Goal: Task Accomplishment & Management: Use online tool/utility

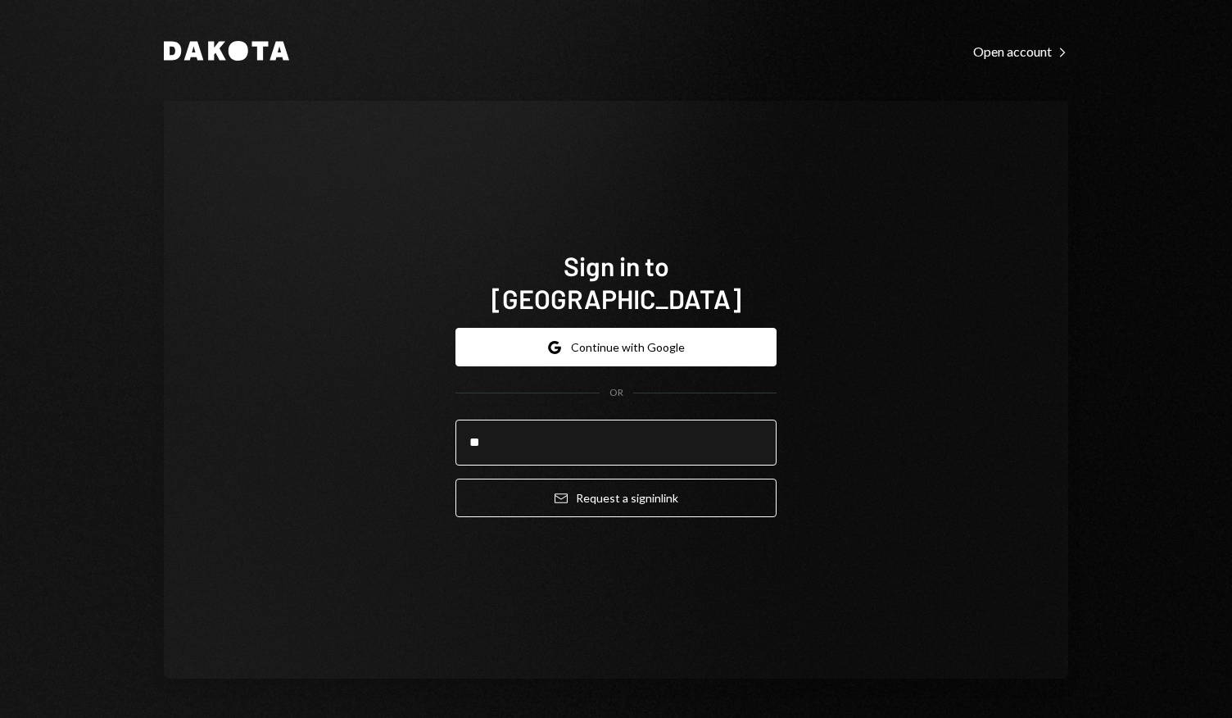
type input "**********"
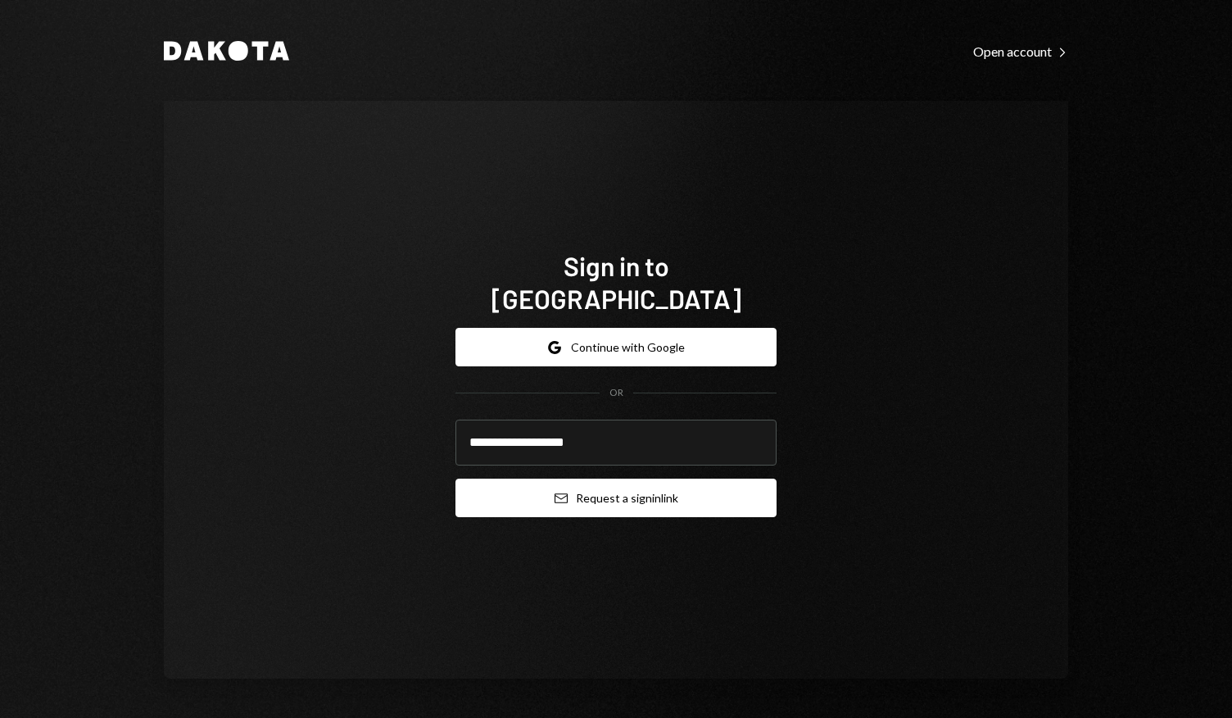
click at [600, 482] on button "Email Request a sign in link" at bounding box center [615, 497] width 321 height 38
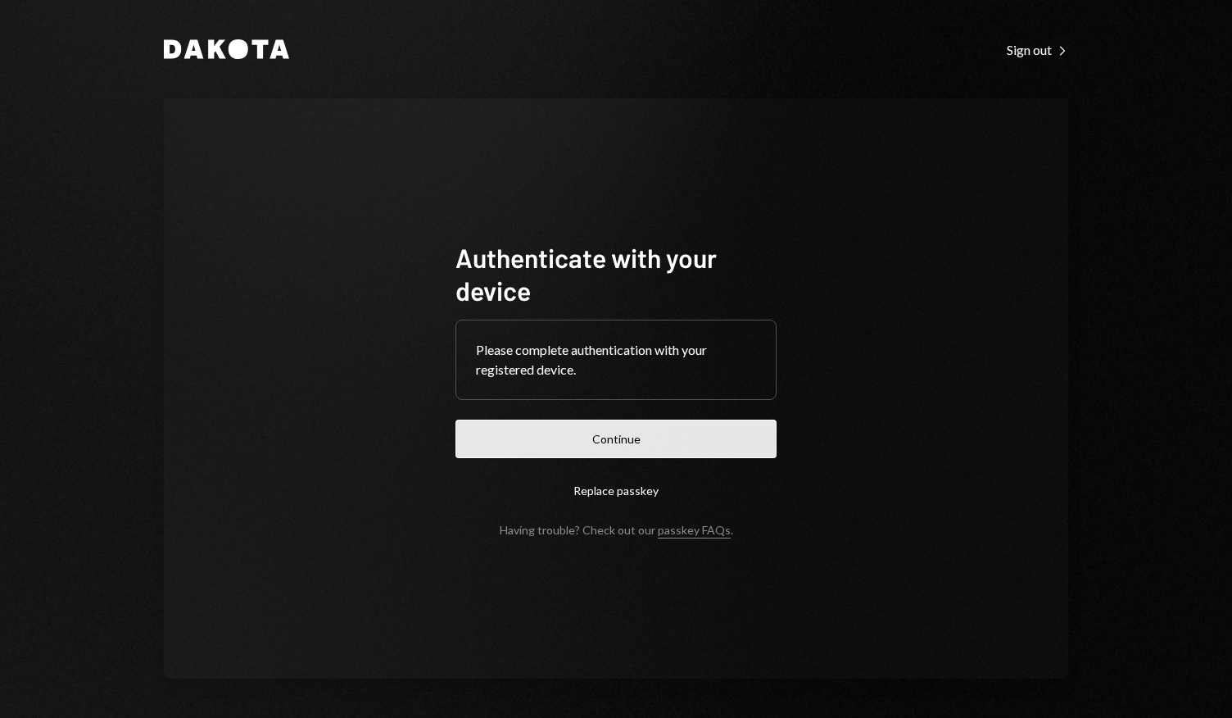
click at [641, 438] on button "Continue" at bounding box center [615, 438] width 321 height 38
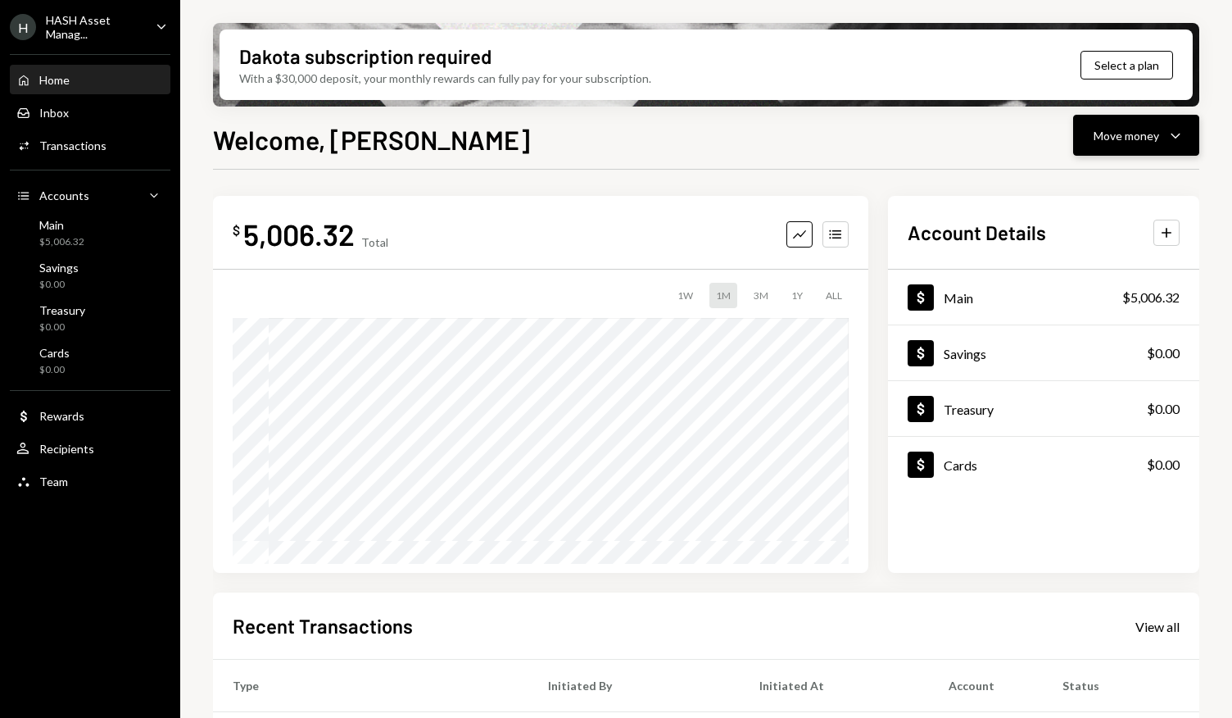
click at [1148, 140] on div "Move money" at bounding box center [1127, 135] width 66 height 17
click at [1076, 183] on div "Send" at bounding box center [1123, 184] width 120 height 17
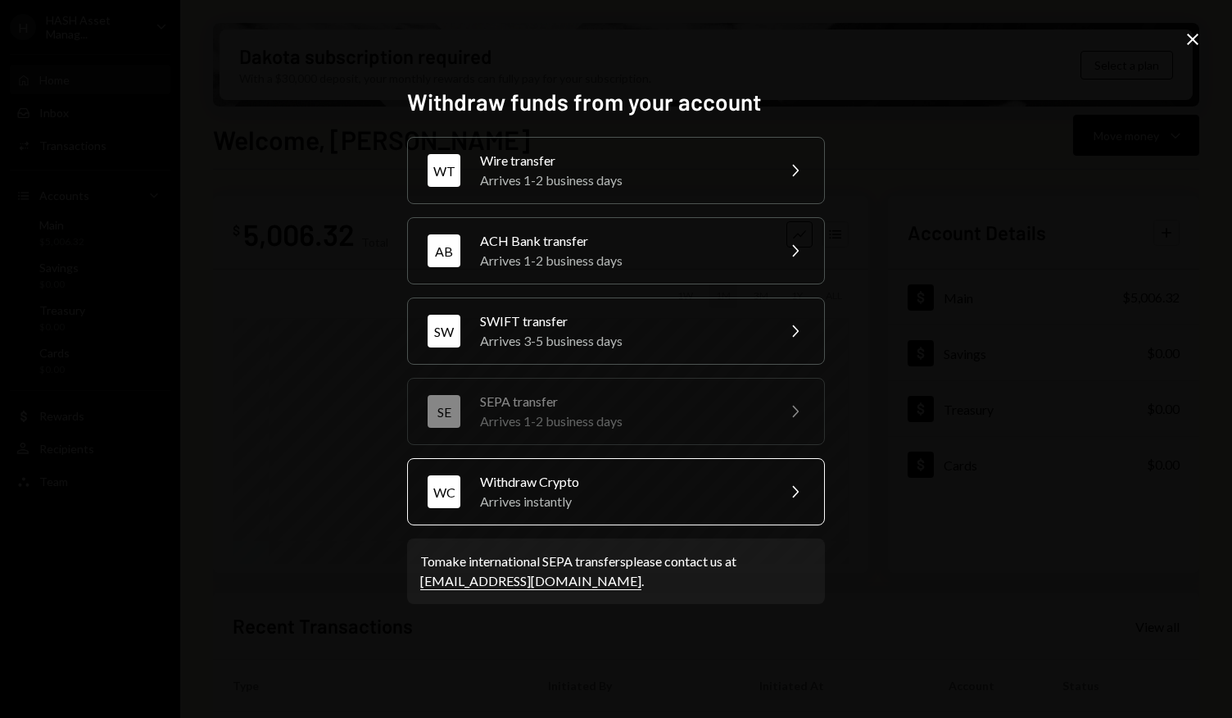
click at [644, 501] on div "Arrives instantly" at bounding box center [622, 501] width 285 height 20
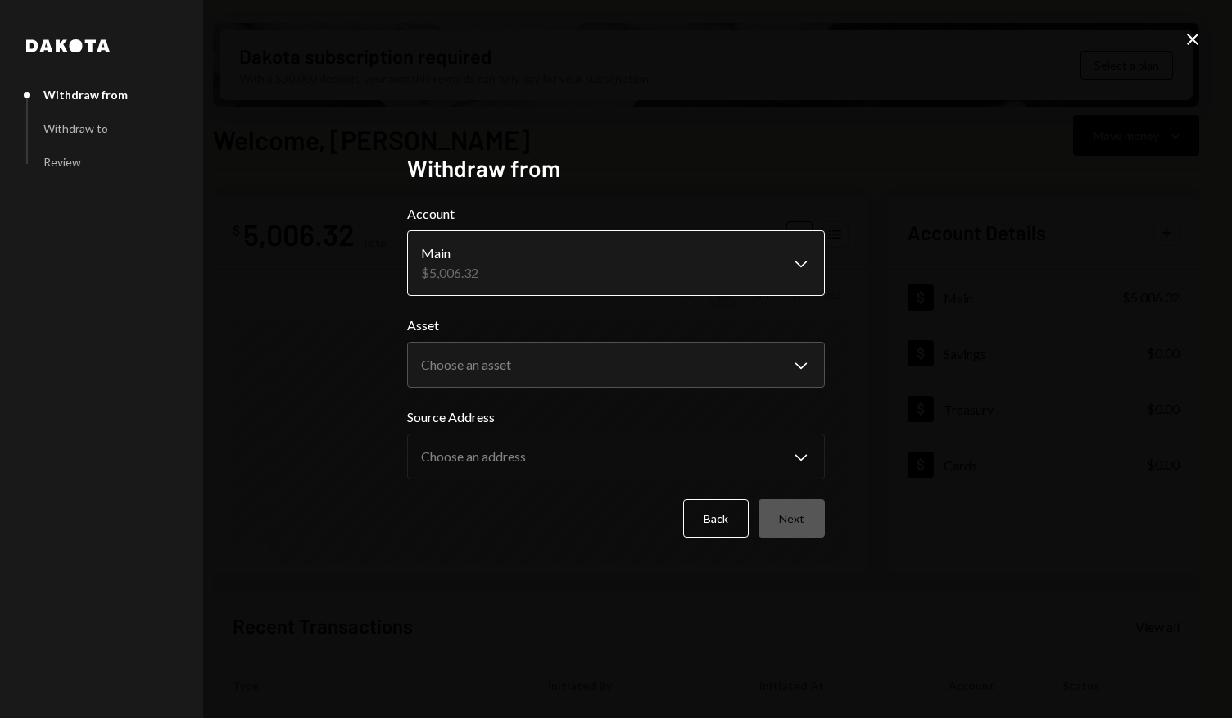
click at [691, 265] on body "H HASH Asset Manag... Caret Down Home Home Inbox Inbox Activities Transactions …" at bounding box center [616, 359] width 1232 height 718
click at [669, 358] on body "H HASH Asset Manag... Caret Down Home Home Inbox Inbox Activities Transactions …" at bounding box center [616, 359] width 1232 height 718
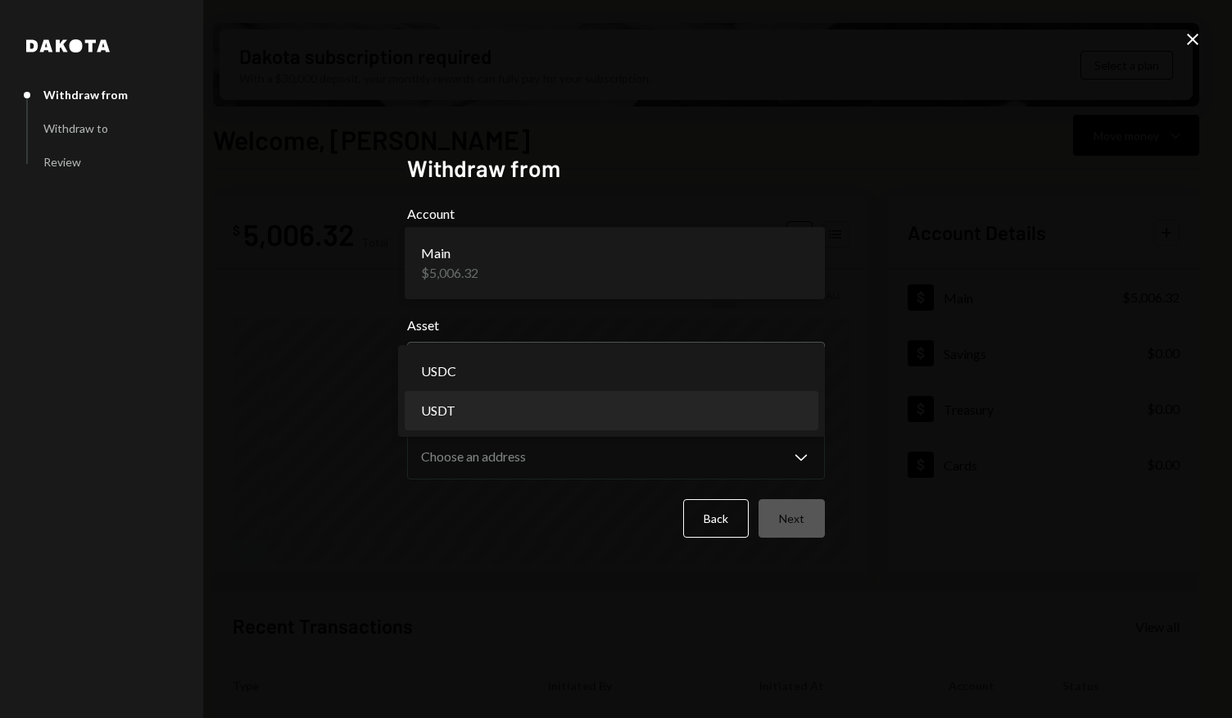
select select "****"
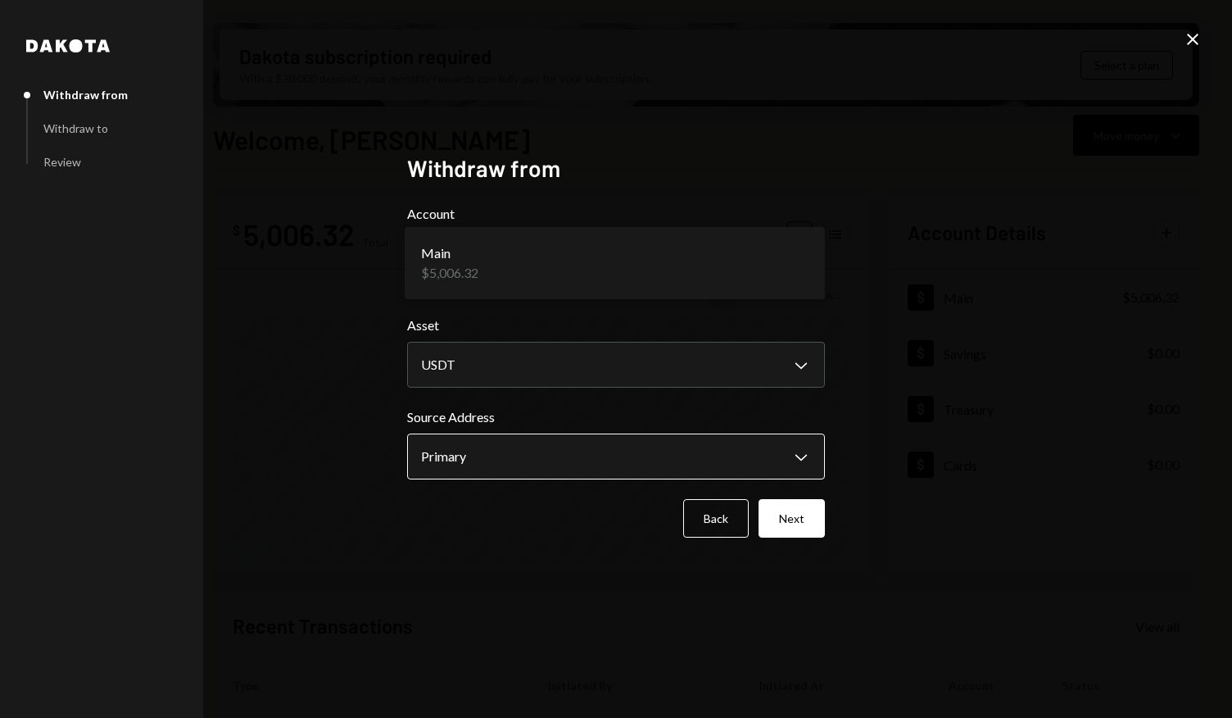
click at [598, 461] on body "H HASH Asset Manag... Caret Down Home Home Inbox Inbox Activities Transactions …" at bounding box center [616, 359] width 1232 height 718
click at [573, 529] on div "Back Next" at bounding box center [616, 518] width 418 height 38
click at [806, 519] on button "Next" at bounding box center [792, 518] width 66 height 38
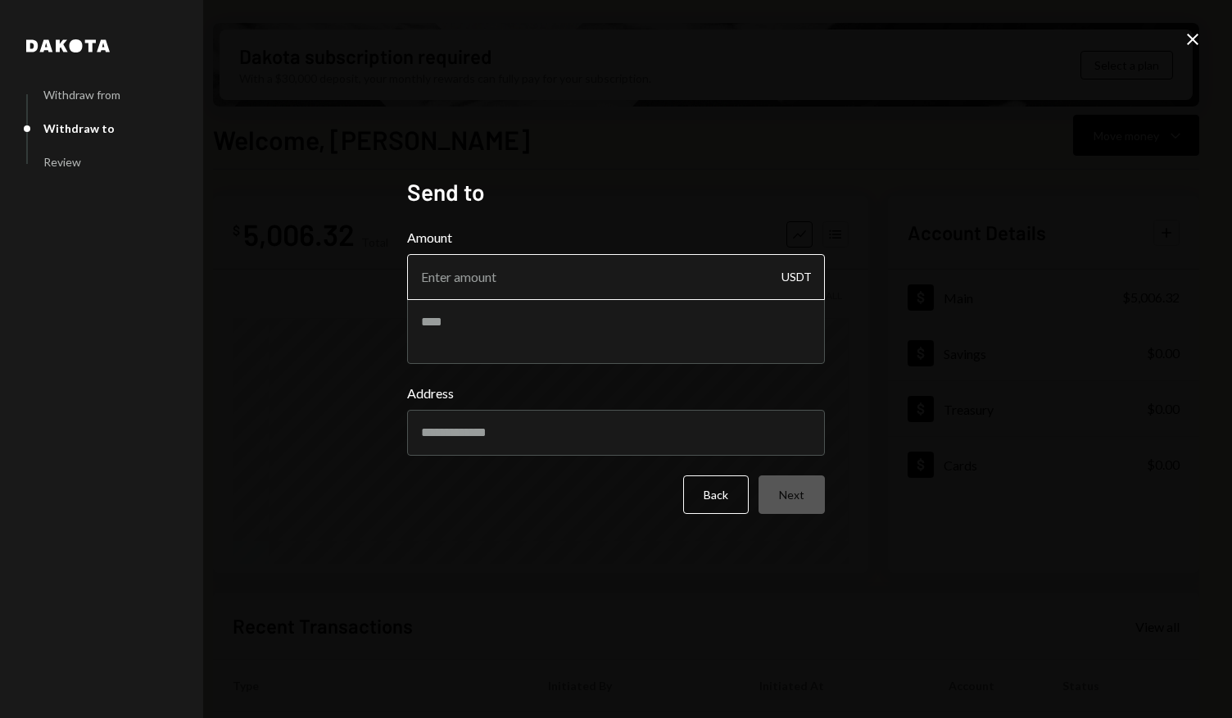
click at [643, 281] on input "Amount" at bounding box center [616, 277] width 418 height 46
type input "5000"
click at [622, 430] on input "Address" at bounding box center [616, 433] width 418 height 46
paste input "**********"
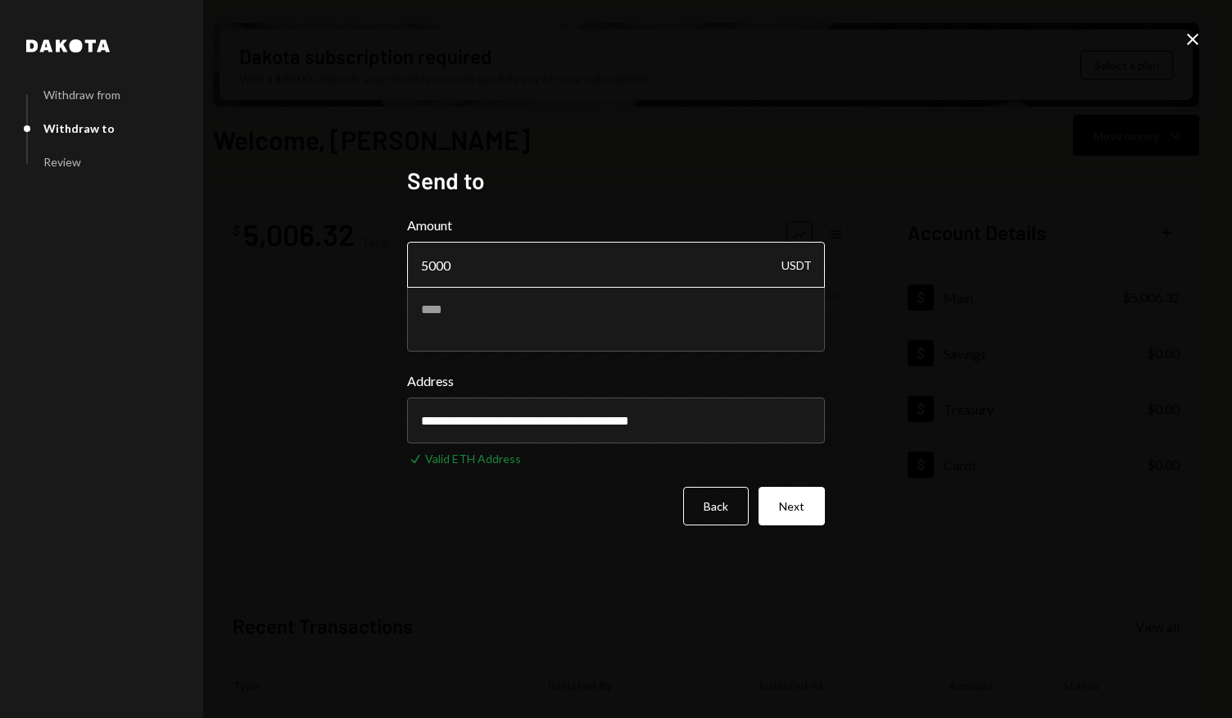
type input "**********"
drag, startPoint x: 435, startPoint y: 267, endPoint x: 416, endPoint y: 267, distance: 18.8
click at [416, 267] on input "5000" at bounding box center [616, 265] width 418 height 46
type input "100"
click at [803, 512] on button "Next" at bounding box center [792, 506] width 66 height 38
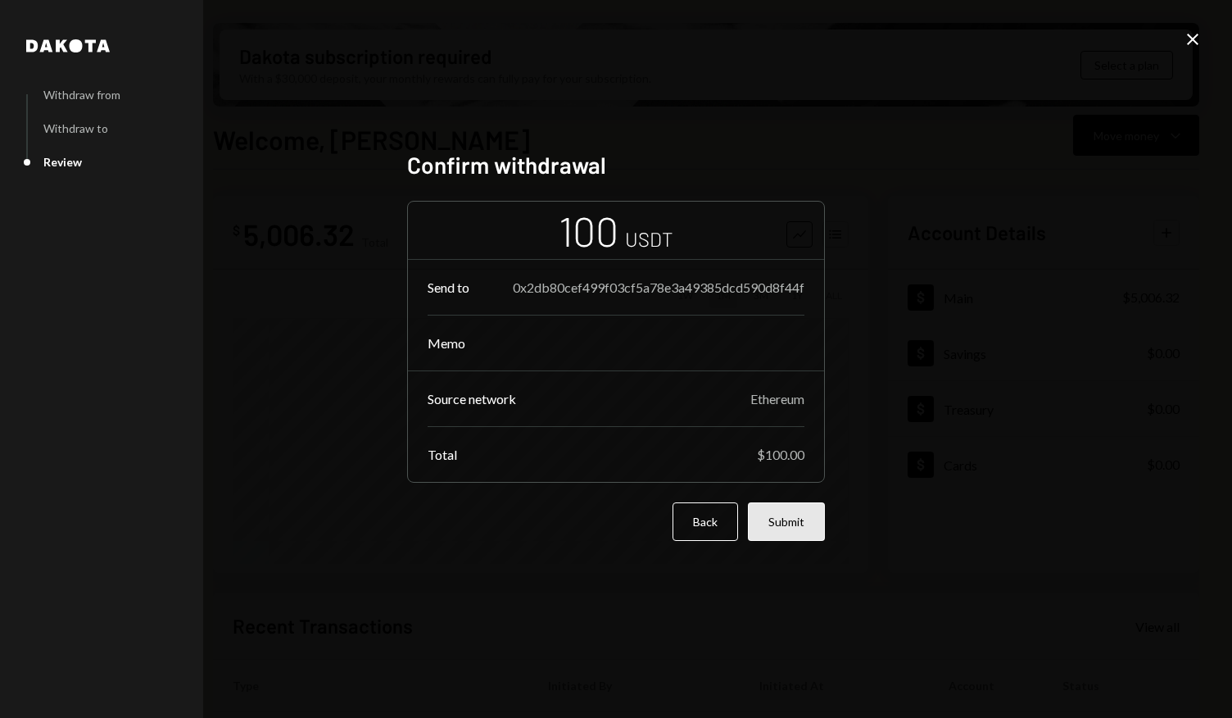
click at [791, 520] on button "Submit" at bounding box center [786, 521] width 77 height 38
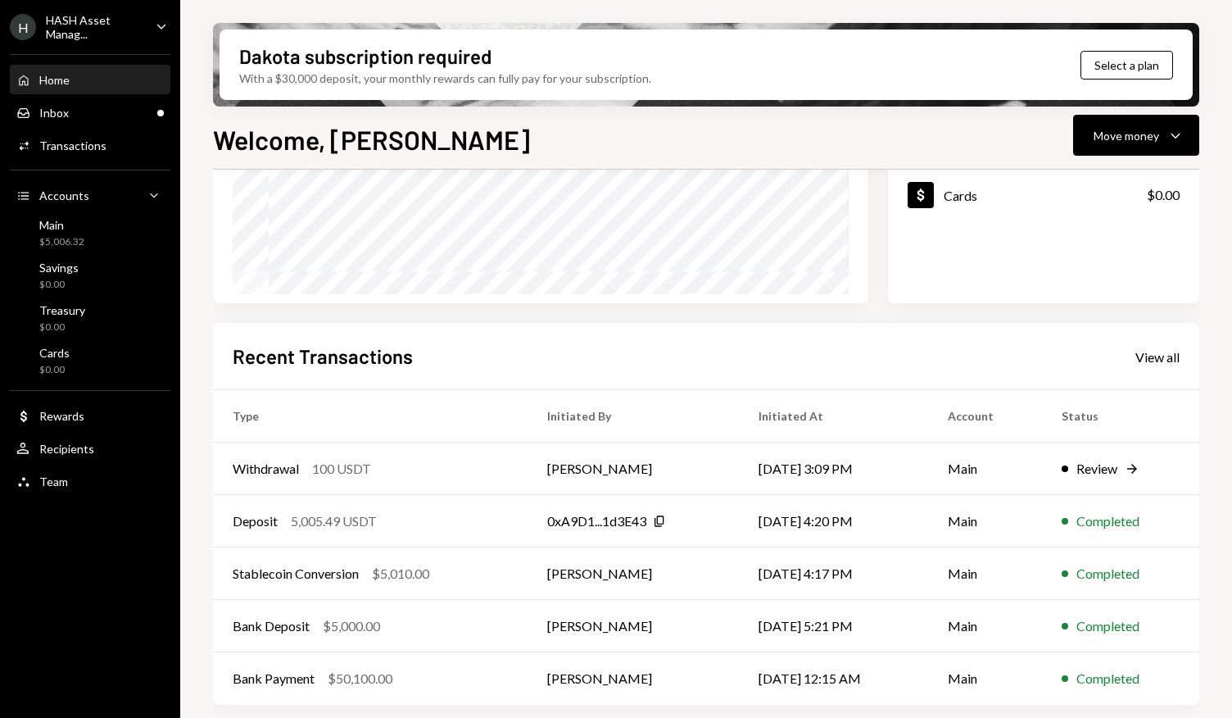
scroll to position [269, 0]
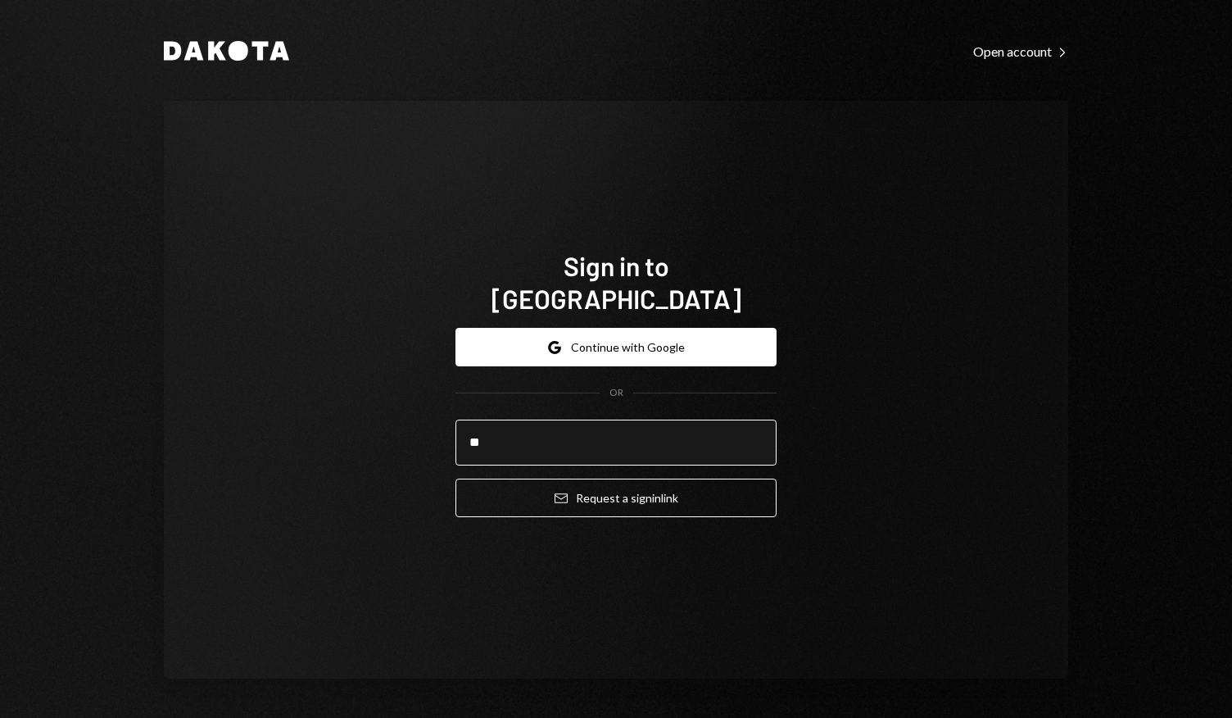
type input "*"
type input "**********"
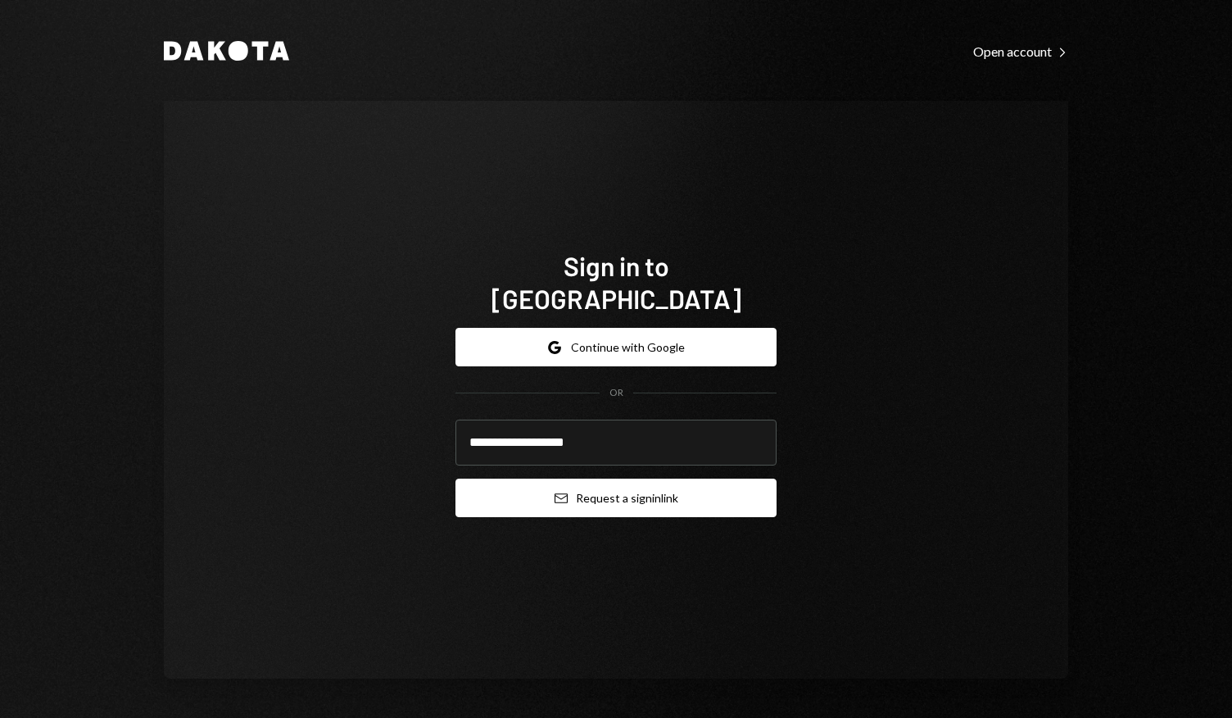
click at [608, 478] on button "Email Request a sign in link" at bounding box center [615, 497] width 321 height 38
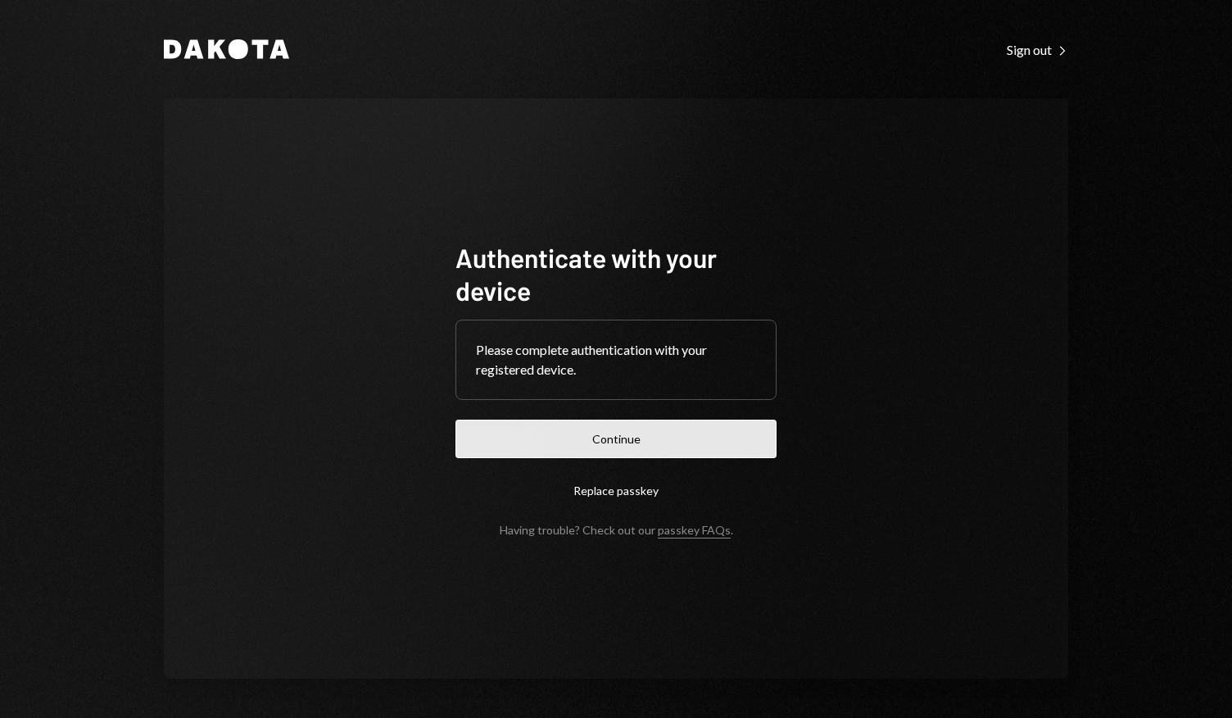
click at [618, 437] on button "Continue" at bounding box center [615, 438] width 321 height 38
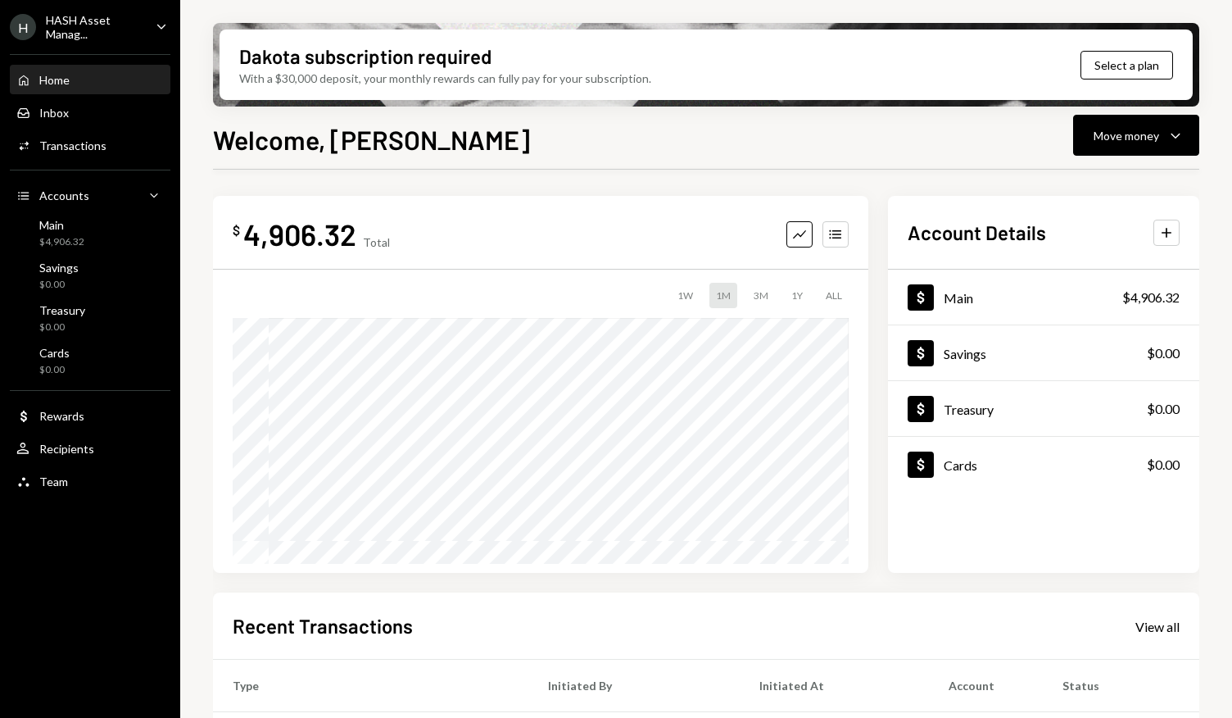
scroll to position [130, 0]
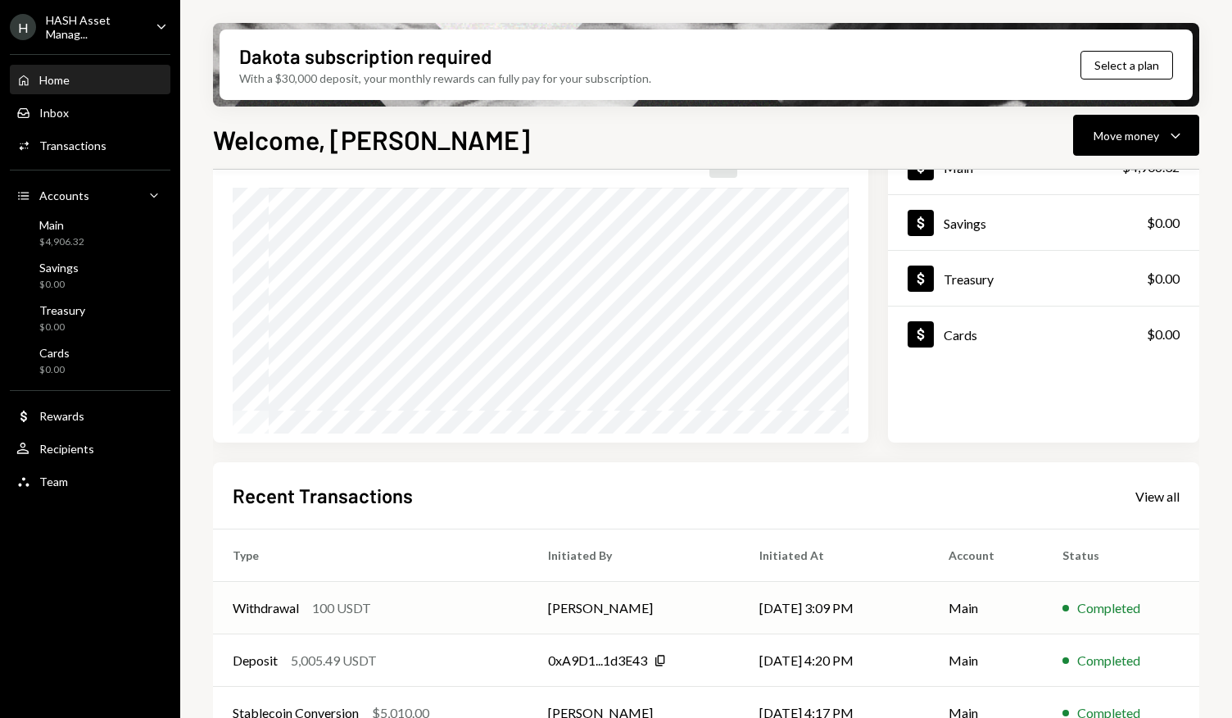
click at [536, 615] on td "[PERSON_NAME]" at bounding box center [633, 608] width 211 height 52
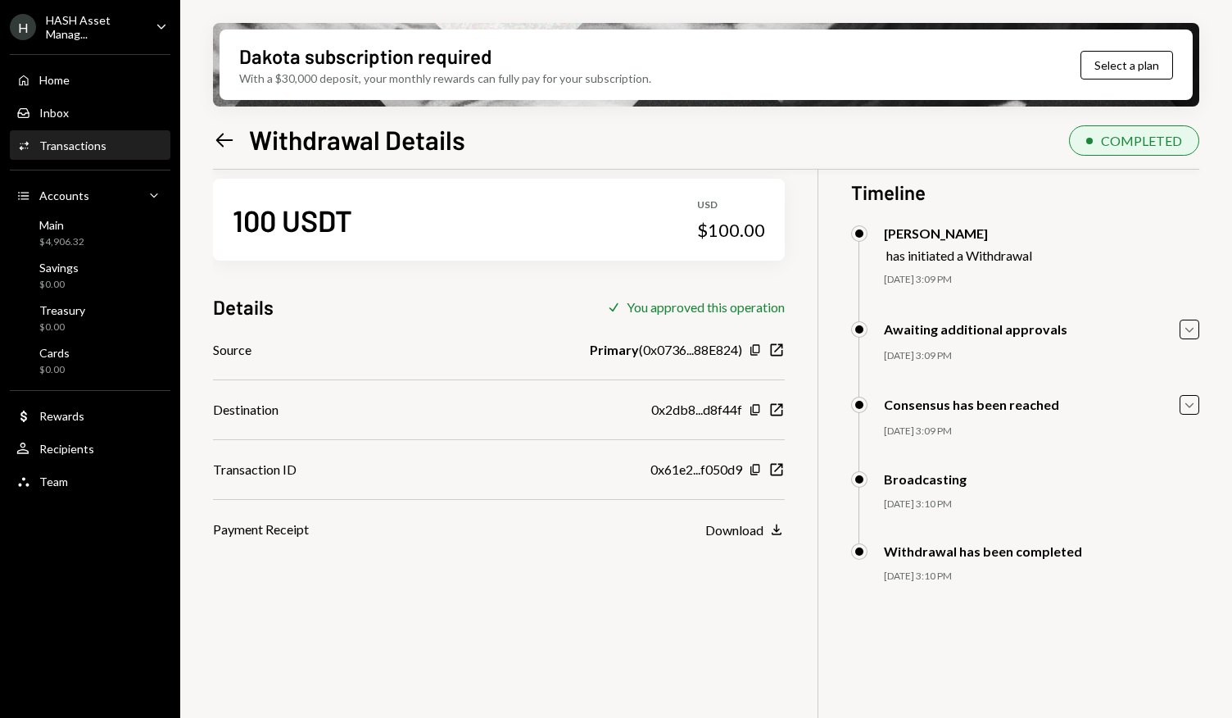
scroll to position [20, 0]
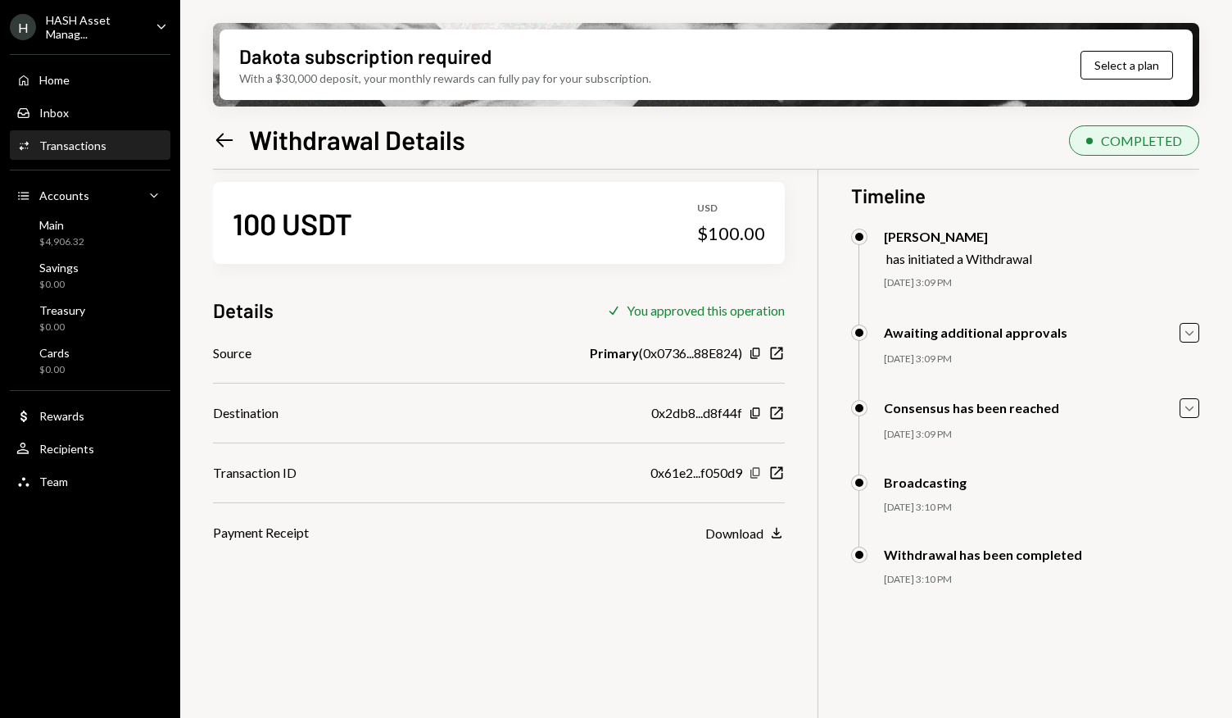
click at [755, 471] on icon "Copy" at bounding box center [755, 472] width 13 height 13
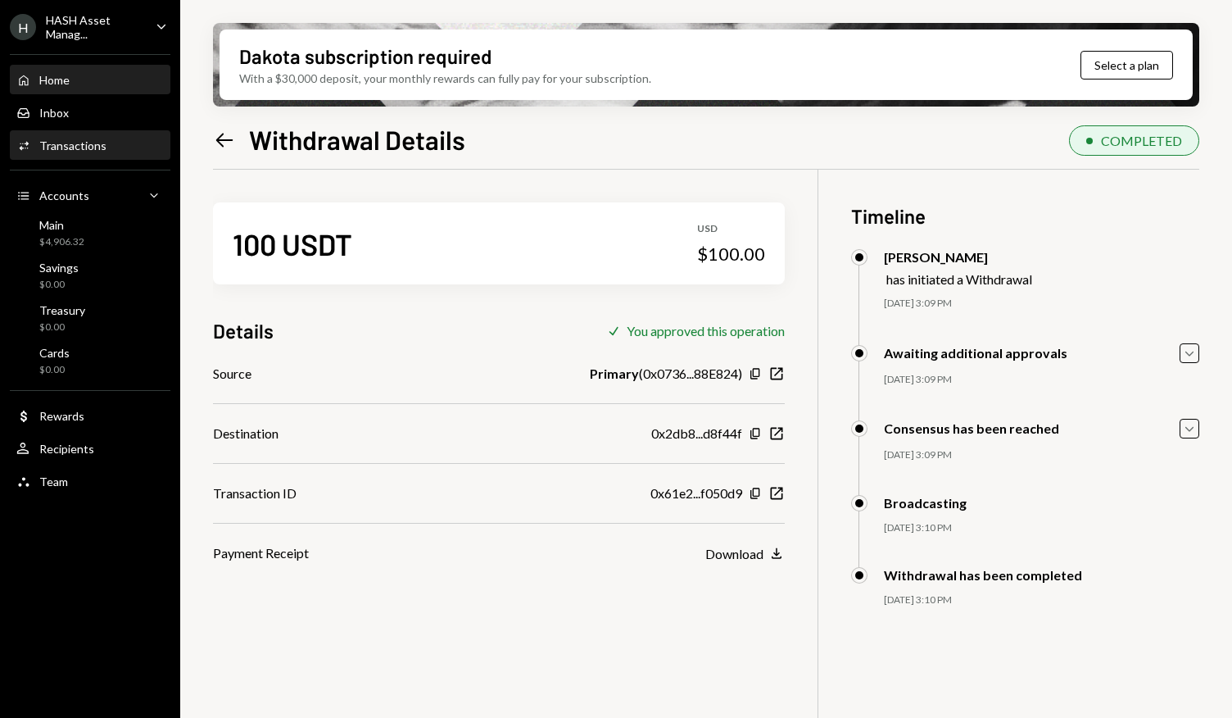
click at [92, 80] on div "Home Home" at bounding box center [89, 80] width 147 height 15
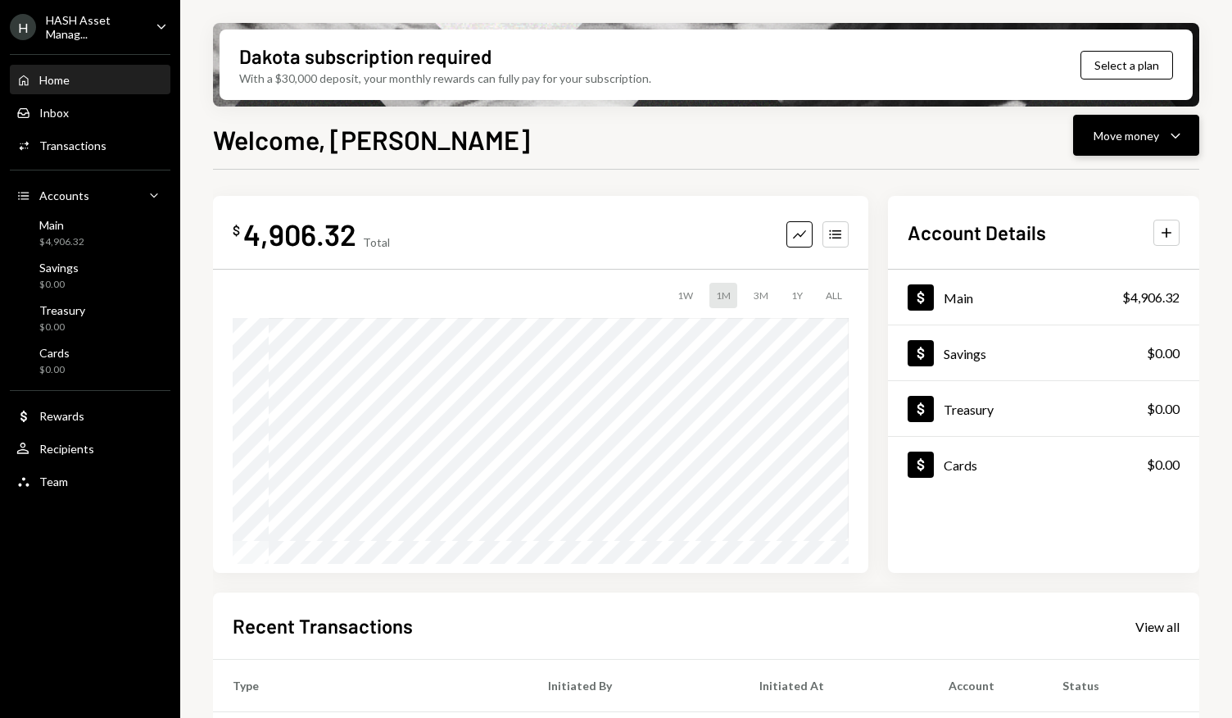
click at [1176, 131] on icon "Caret Down" at bounding box center [1176, 135] width 20 height 20
click at [1068, 186] on div "Send" at bounding box center [1123, 184] width 120 height 17
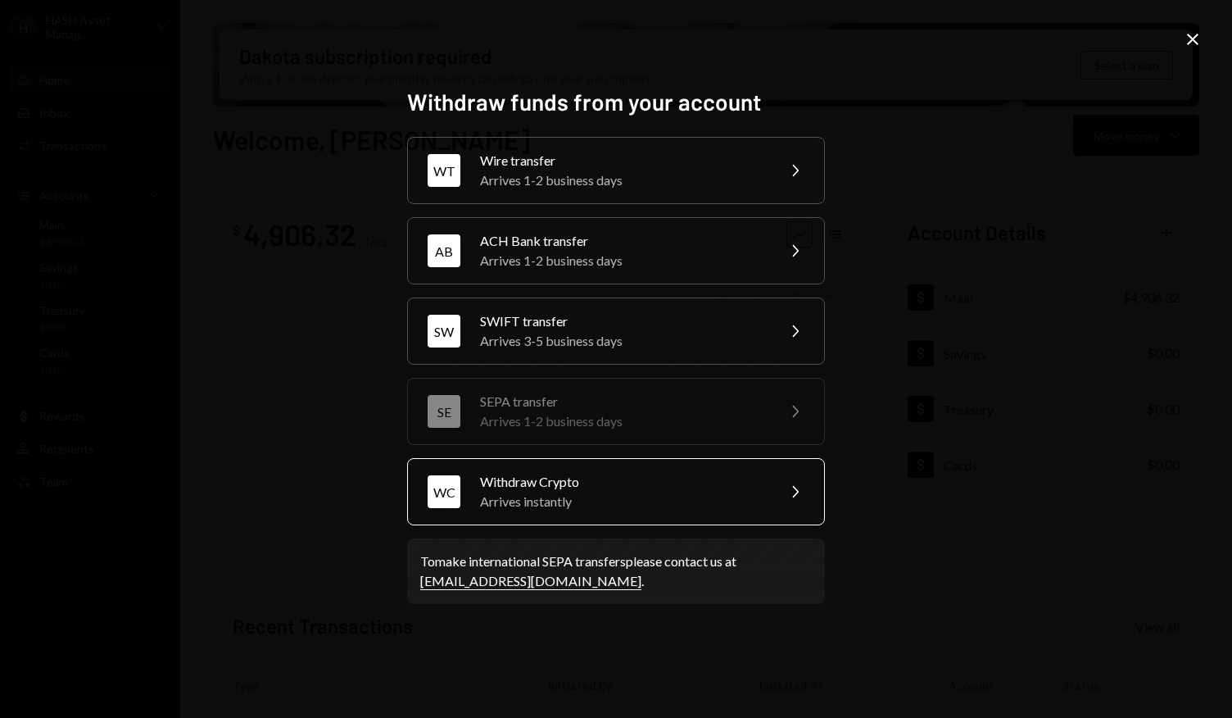
click at [659, 484] on div "Withdraw Crypto" at bounding box center [622, 482] width 285 height 20
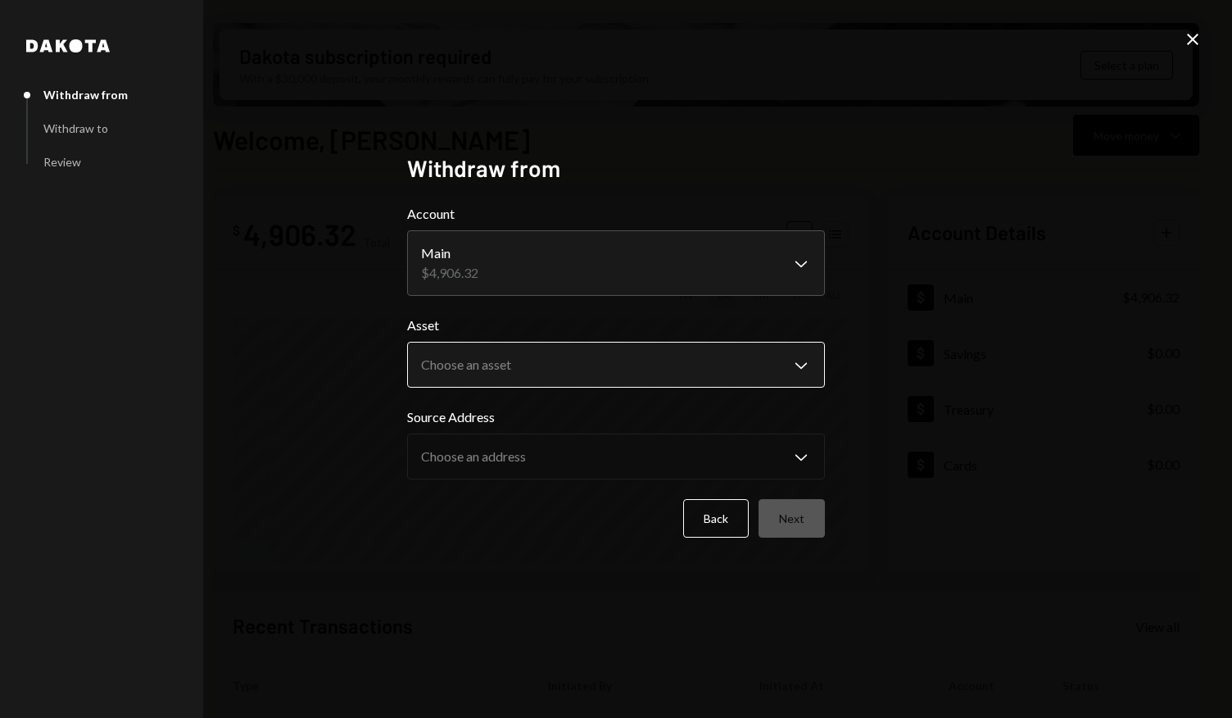
click at [636, 364] on body "H HASH Asset Manag... Caret Down Home Home Inbox Inbox Activities Transactions …" at bounding box center [616, 359] width 1232 height 718
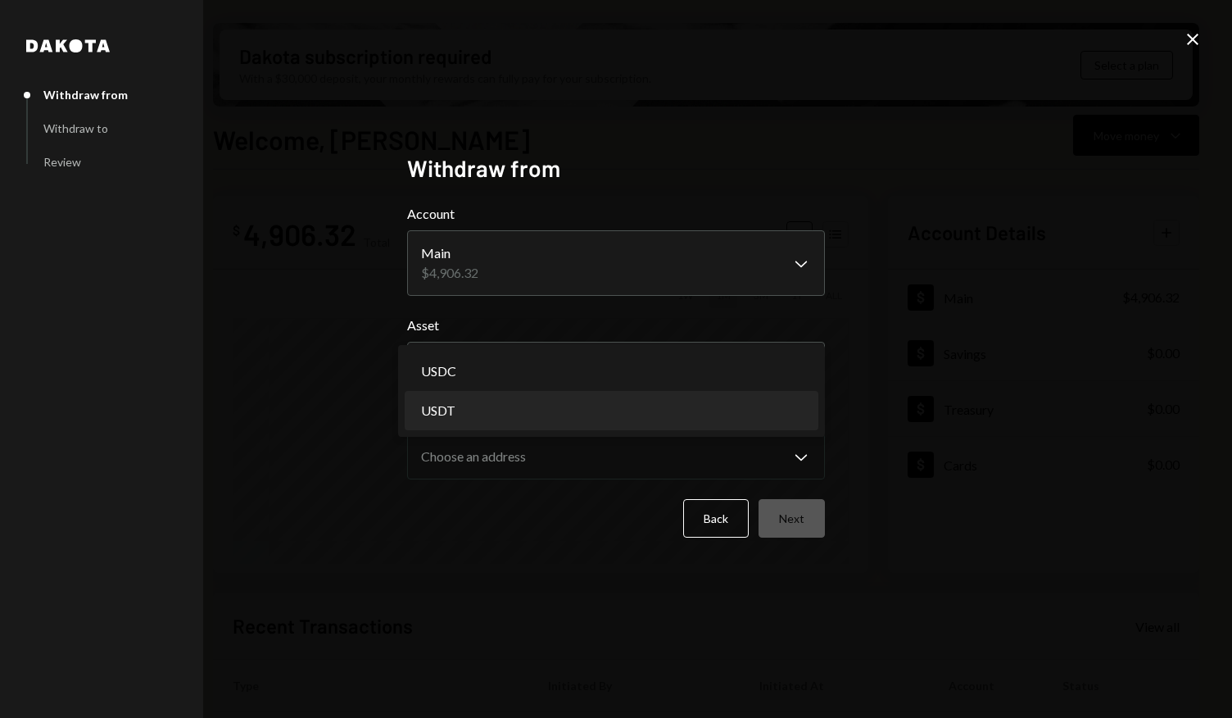
select select "****"
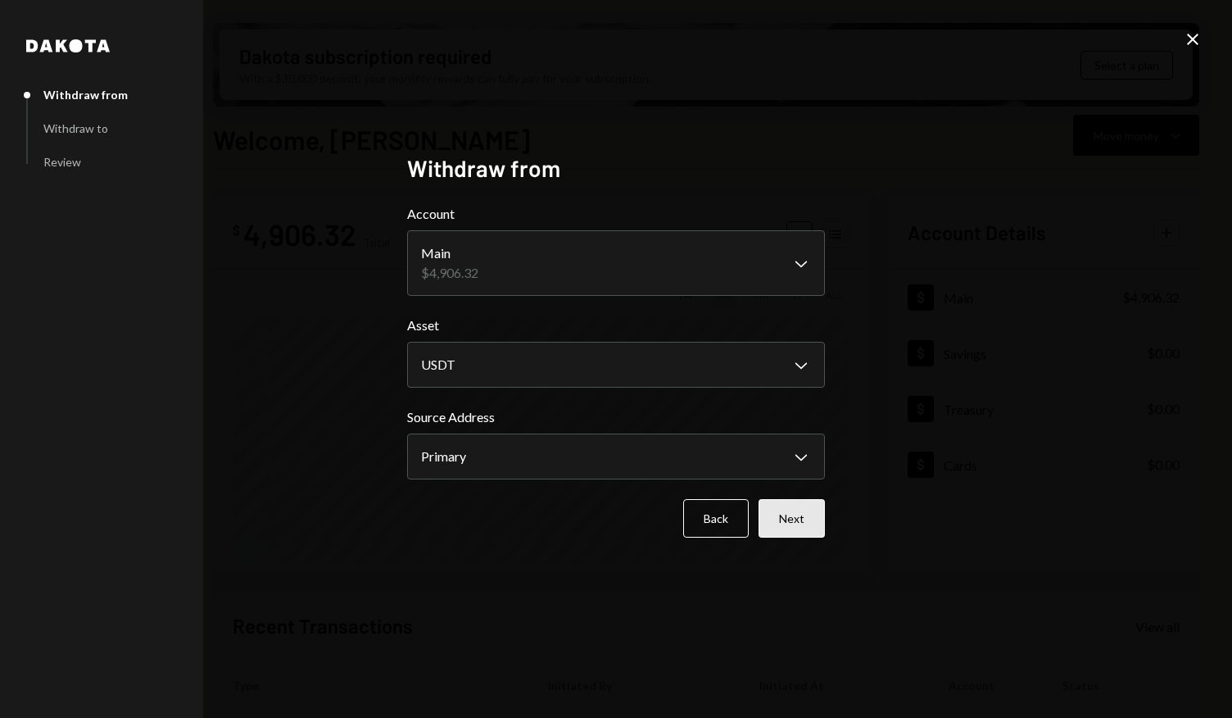
click at [791, 514] on button "Next" at bounding box center [792, 518] width 66 height 38
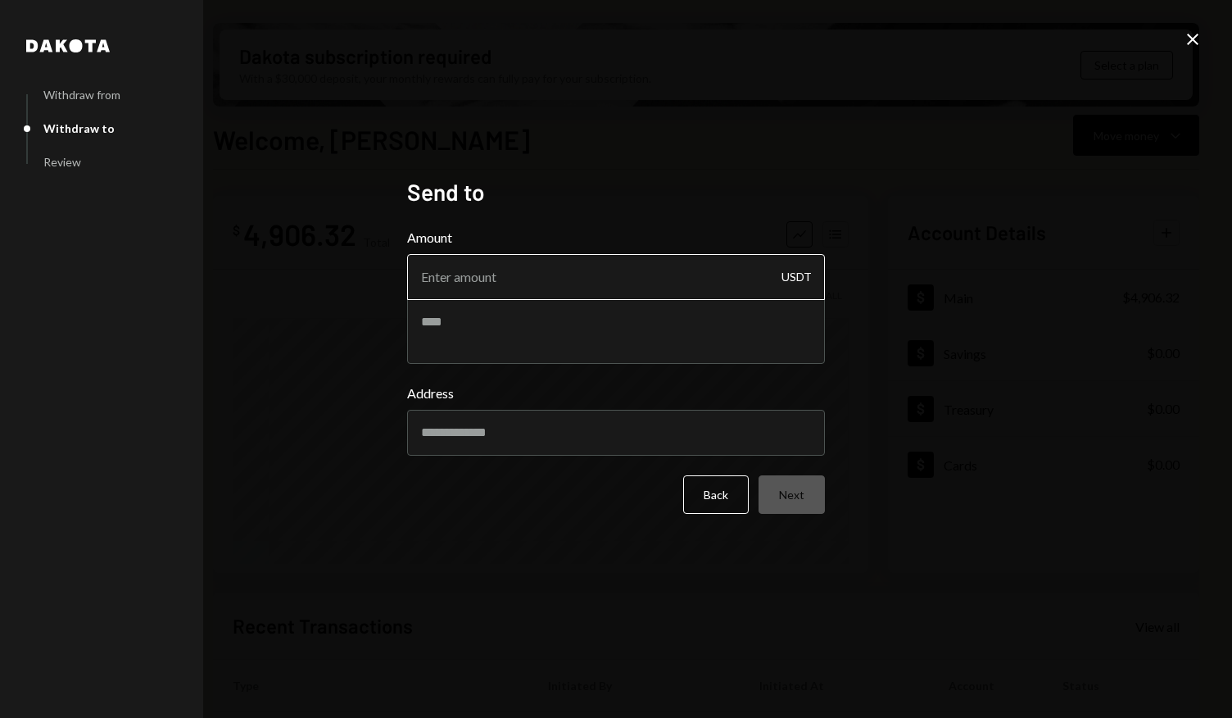
click at [656, 278] on input "Amount" at bounding box center [616, 277] width 418 height 46
type input "4900"
click at [660, 422] on input "Address" at bounding box center [616, 433] width 418 height 46
click at [526, 445] on input "Address" at bounding box center [616, 433] width 418 height 46
paste input "**********"
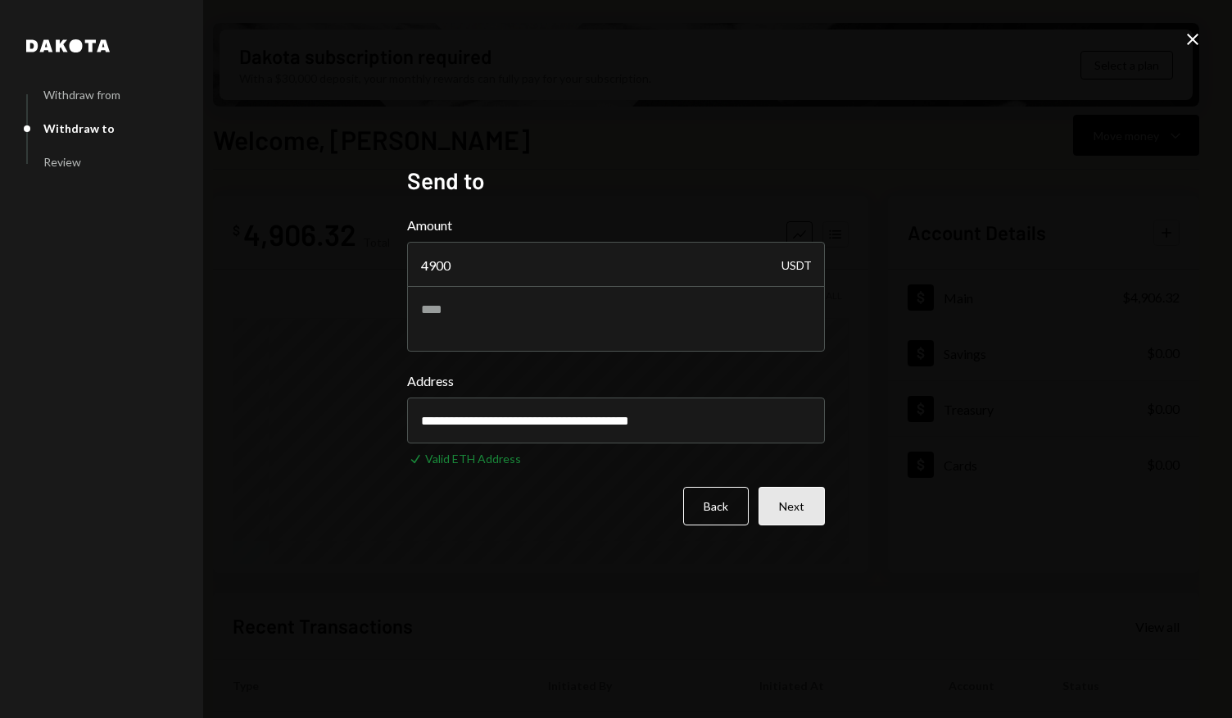
type input "**********"
click at [813, 515] on button "Next" at bounding box center [792, 506] width 66 height 38
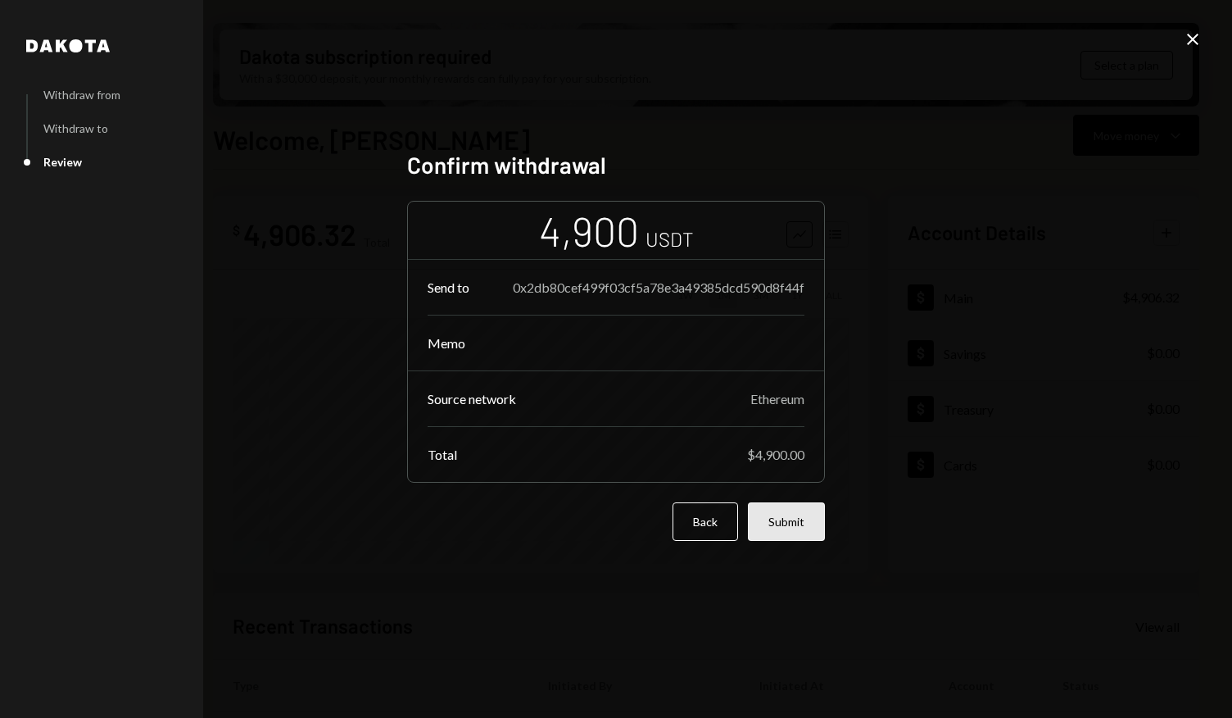
click at [801, 522] on button "Submit" at bounding box center [786, 521] width 77 height 38
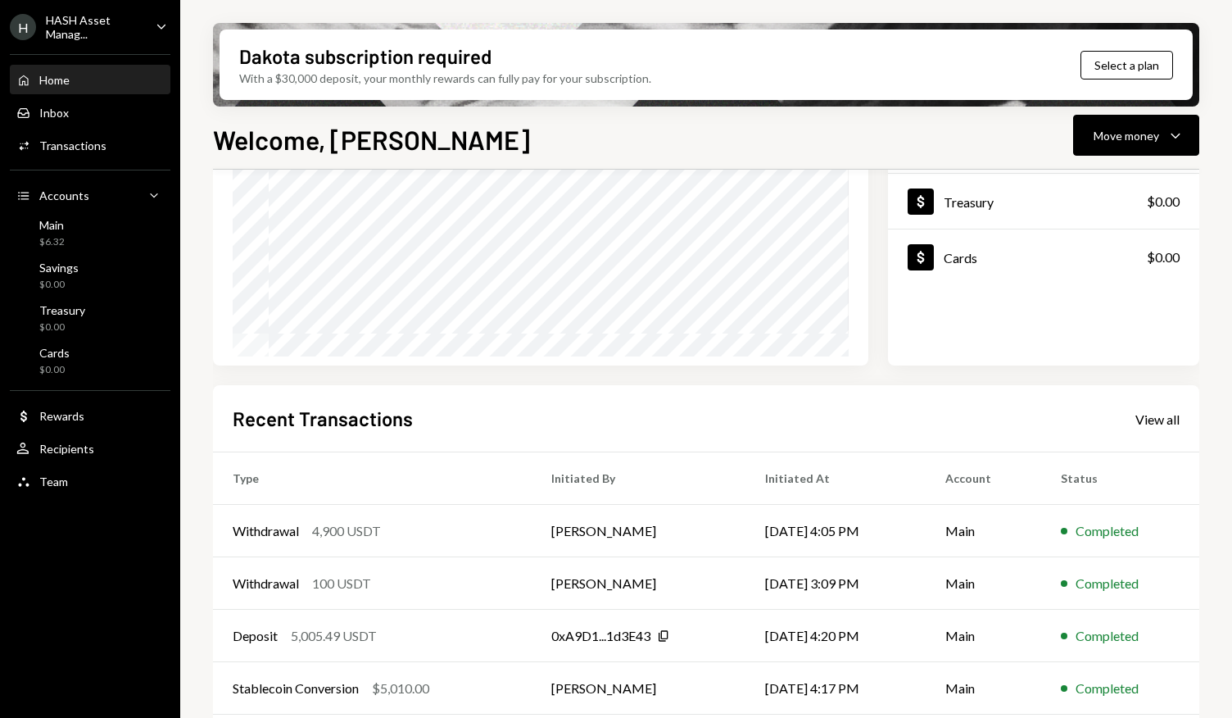
scroll to position [215, 0]
